Goal: Task Accomplishment & Management: Manage account settings

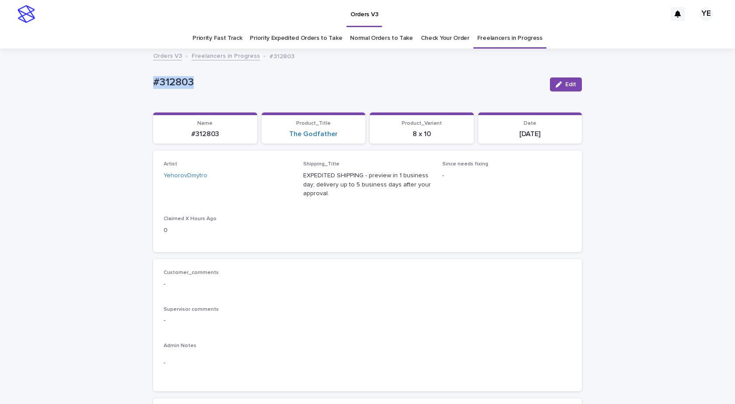
drag, startPoint x: 569, startPoint y: 85, endPoint x: 443, endPoint y: 138, distance: 136.3
click at [568, 85] on span "Edit" at bounding box center [570, 84] width 11 height 6
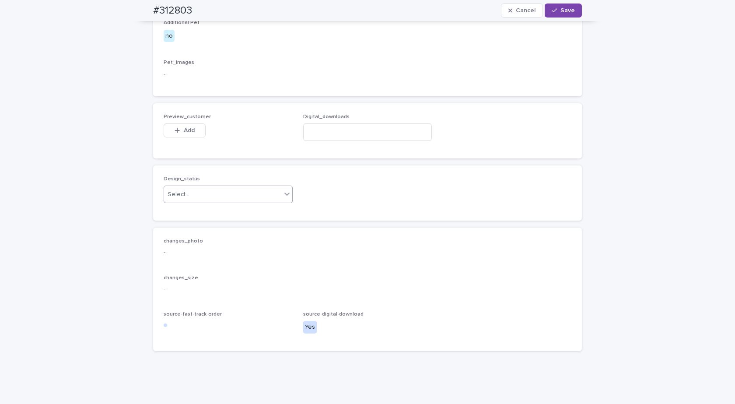
scroll to position [548, 0]
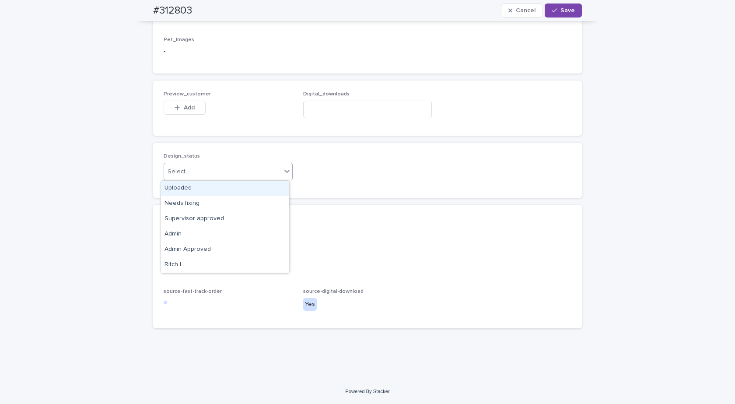
click at [225, 175] on div "Select..." at bounding box center [222, 172] width 117 height 14
click at [183, 184] on div "Uploaded" at bounding box center [225, 188] width 128 height 15
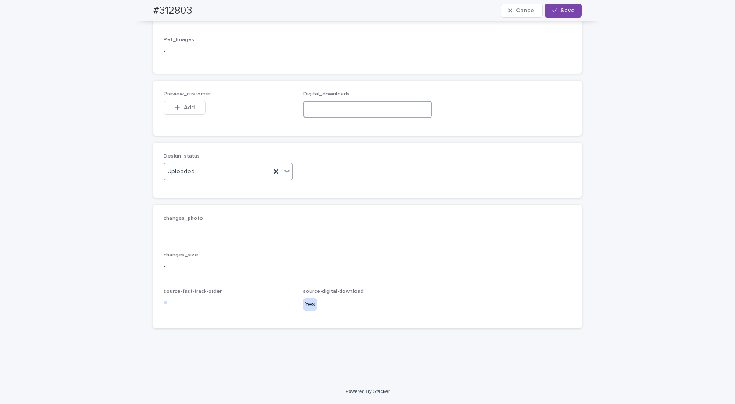
click at [333, 111] on input at bounding box center [367, 110] width 129 height 18
paste input "**********"
type input "**********"
click at [176, 110] on div "button" at bounding box center [179, 108] width 9 height 6
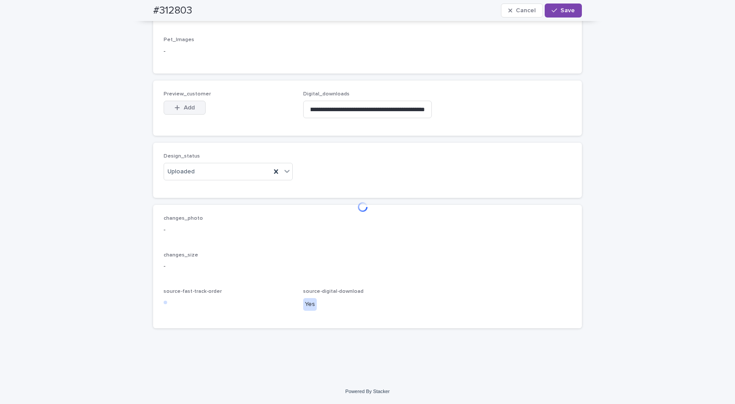
scroll to position [0, 0]
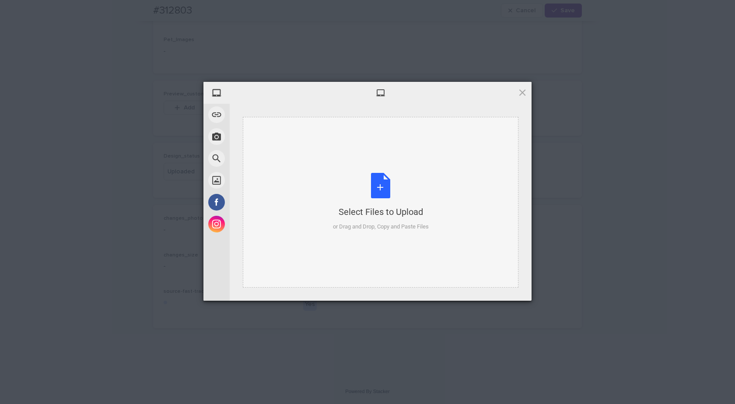
click at [371, 176] on div "Select Files to Upload or Drag and Drop, Copy and Paste Files" at bounding box center [381, 202] width 96 height 58
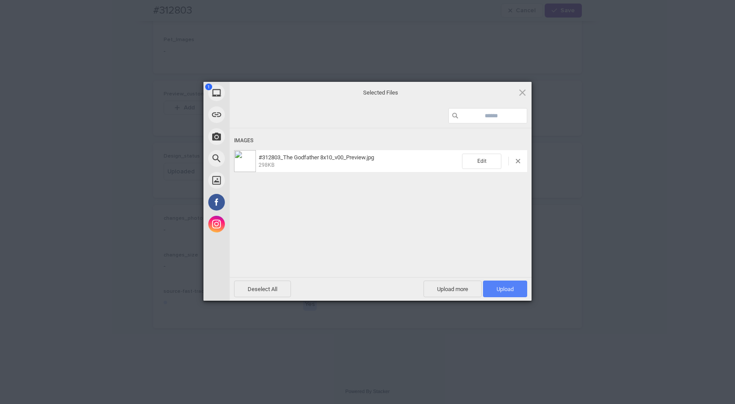
click at [502, 289] on span "Upload 1" at bounding box center [505, 289] width 17 height 7
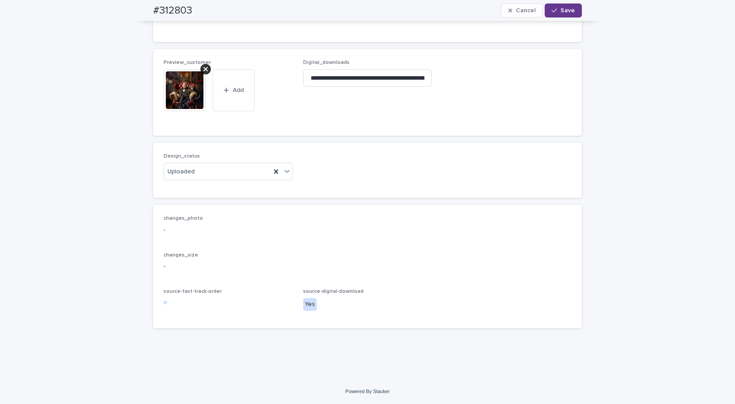
click at [561, 11] on span "Save" at bounding box center [568, 10] width 14 height 6
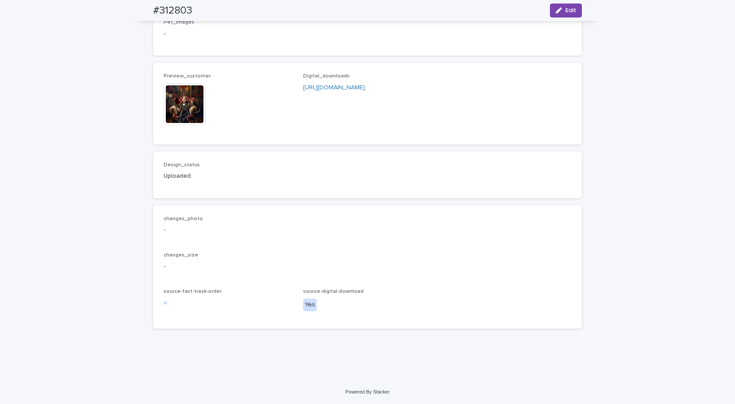
click at [188, 113] on img at bounding box center [185, 104] width 42 height 42
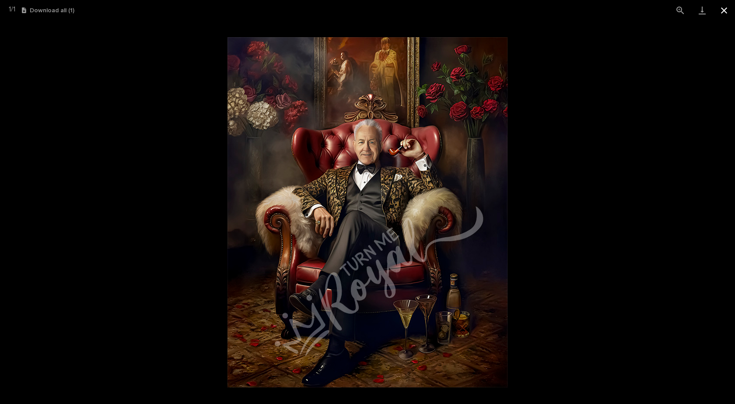
click at [723, 10] on button "Close gallery" at bounding box center [724, 10] width 22 height 21
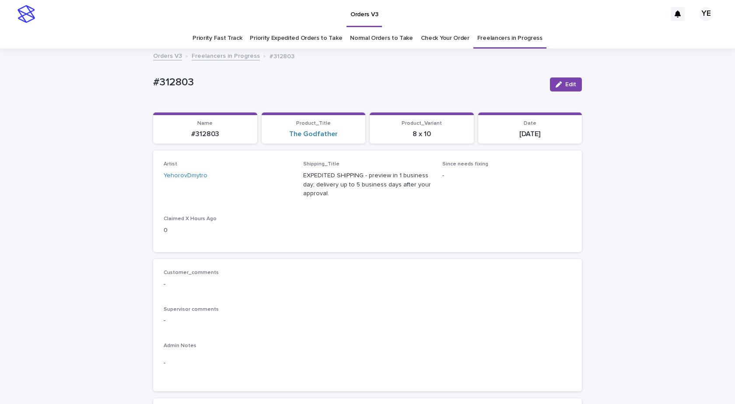
click at [218, 53] on link "Freelancers in Progress" at bounding box center [226, 55] width 68 height 10
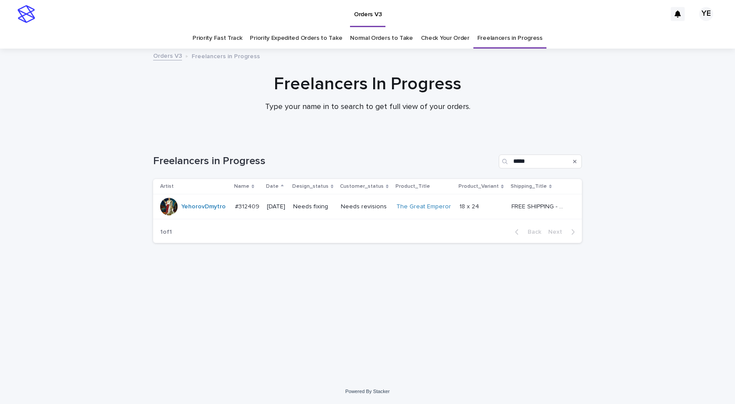
click at [205, 216] on td "YehorovDmytro" at bounding box center [192, 206] width 78 height 25
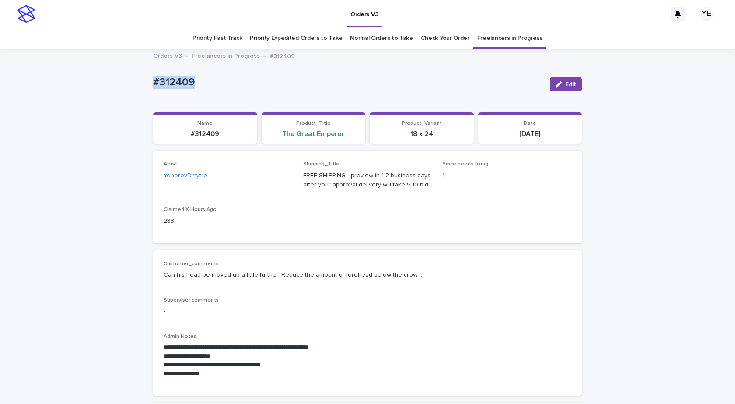
drag, startPoint x: 207, startPoint y: 95, endPoint x: 109, endPoint y: 73, distance: 100.6
copy p "#312409"
click at [565, 83] on span "Edit" at bounding box center [570, 84] width 11 height 6
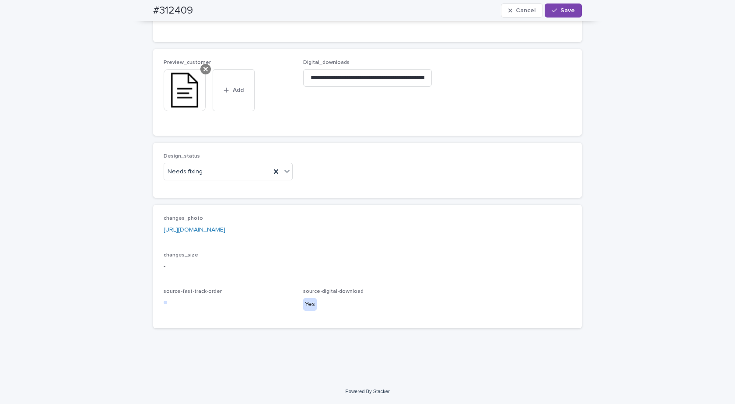
click at [207, 69] on div at bounding box center [205, 69] width 11 height 11
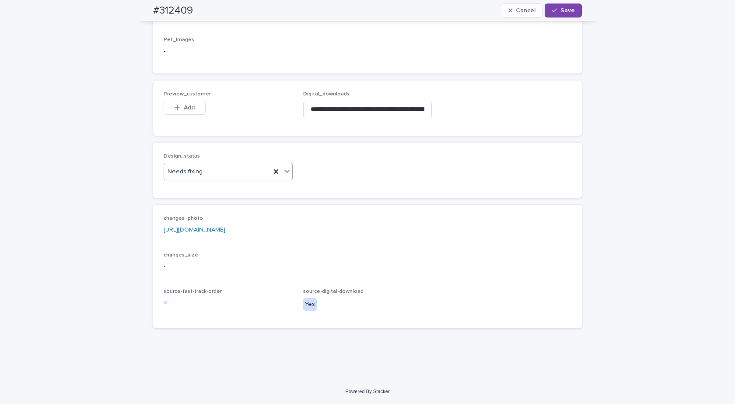
scroll to position [506, 0]
click at [219, 176] on div "Needs fixing" at bounding box center [217, 172] width 107 height 14
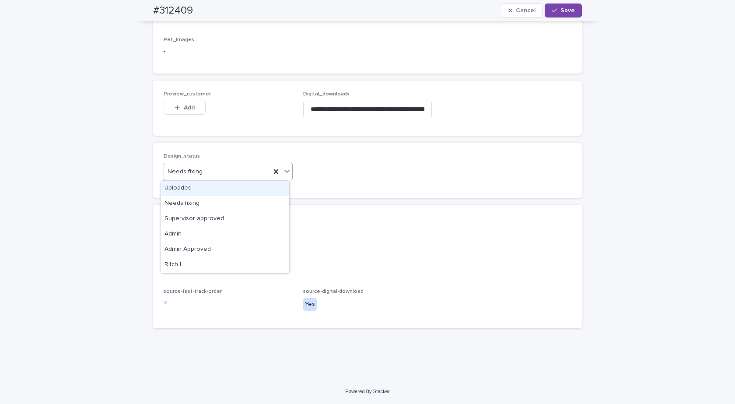
click at [173, 187] on div "Uploaded" at bounding box center [225, 188] width 128 height 15
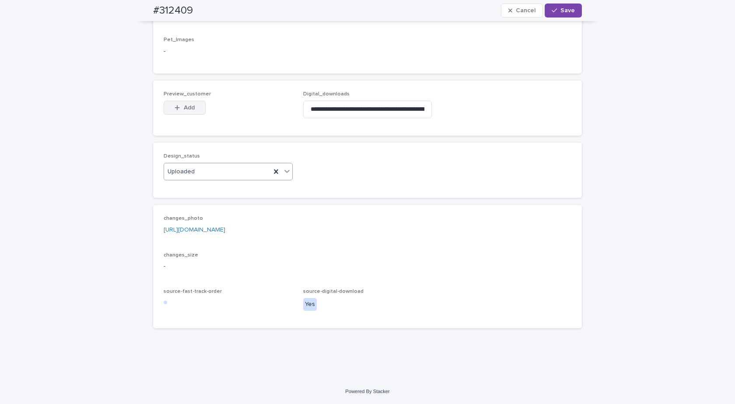
click at [180, 101] on button "Add" at bounding box center [185, 108] width 42 height 14
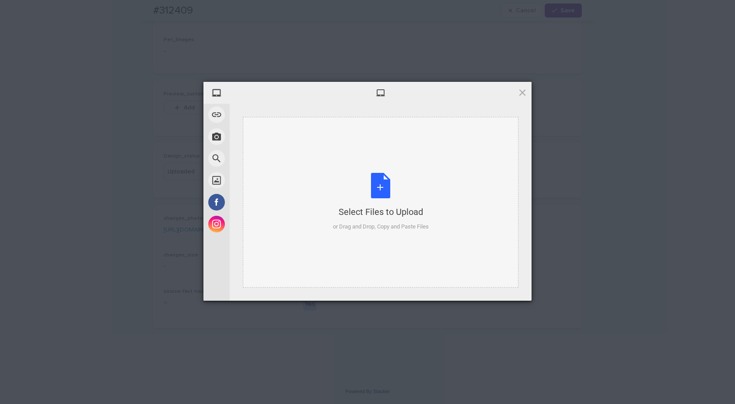
click at [377, 195] on div "Select Files to Upload or Drag and Drop, Copy and Paste Files" at bounding box center [381, 202] width 96 height 58
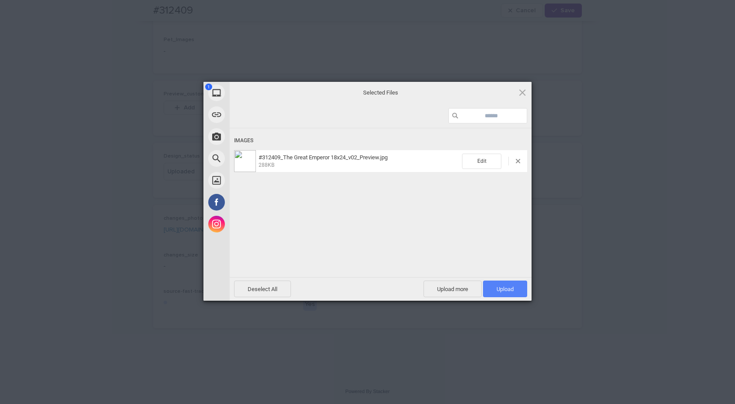
click at [519, 290] on span "Upload 1" at bounding box center [505, 289] width 44 height 17
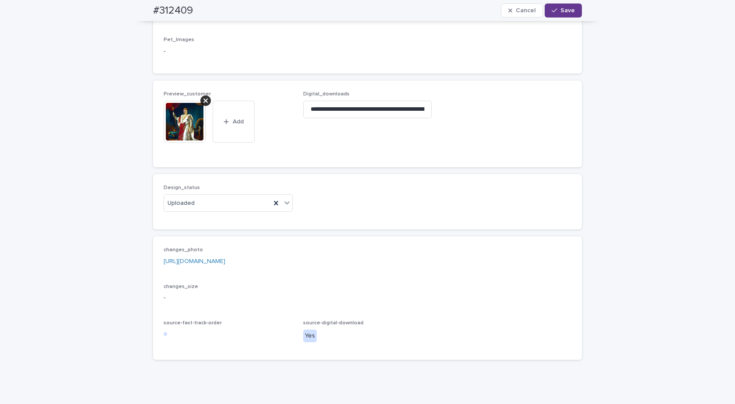
click at [567, 11] on span "Save" at bounding box center [568, 10] width 14 height 6
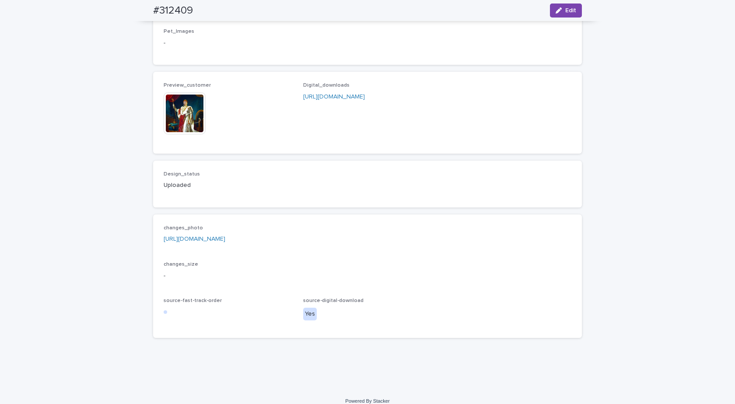
click at [183, 123] on img at bounding box center [185, 113] width 42 height 42
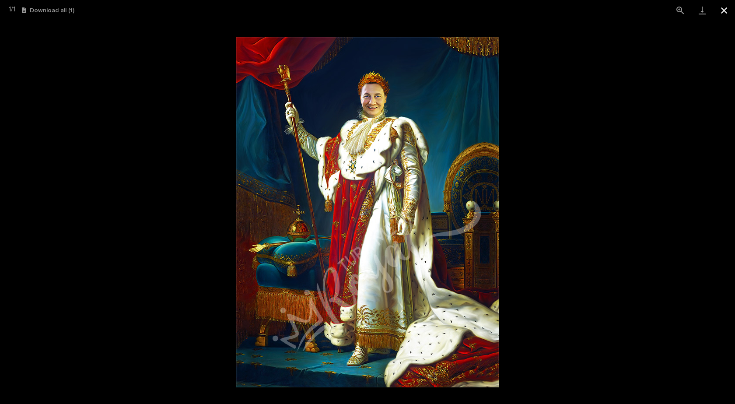
click at [728, 10] on button "Close gallery" at bounding box center [724, 10] width 22 height 21
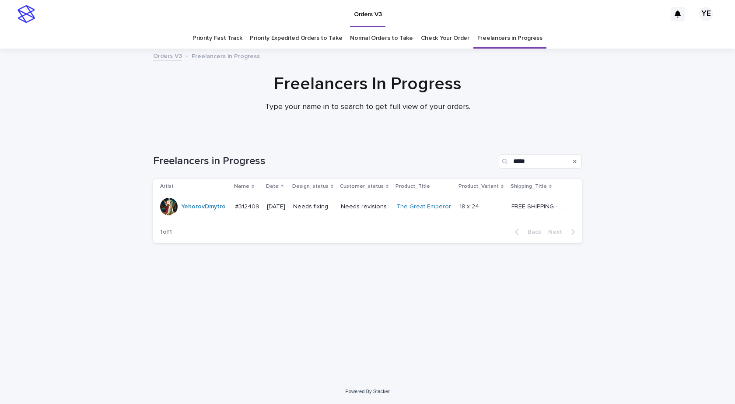
click at [197, 216] on td "YehorovDmytro" at bounding box center [192, 206] width 78 height 25
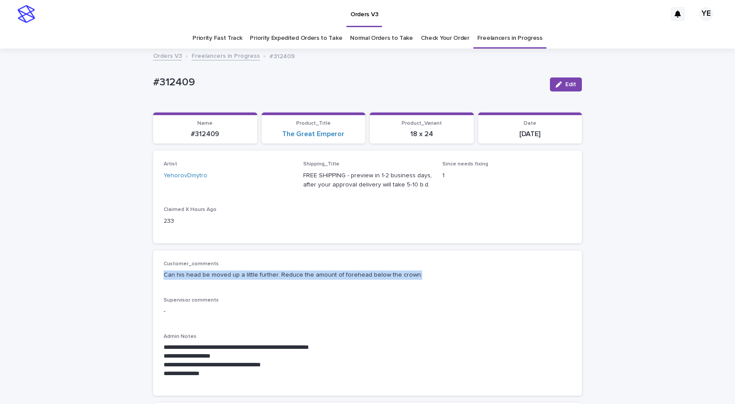
drag, startPoint x: 427, startPoint y: 271, endPoint x: 148, endPoint y: 276, distance: 279.3
click at [153, 276] on div "**********" at bounding box center [367, 322] width 429 height 145
copy p "Can his head be moved up a little further. Reduce the amount of forehead below …"
